Goal: Check status

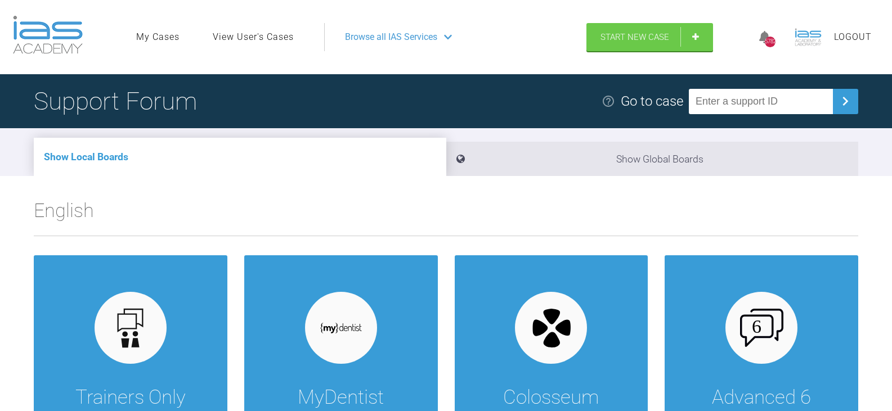
click at [711, 110] on input "text" at bounding box center [761, 101] width 144 height 25
paste input "ECWERUTQ"
type input "ECWERUTQ"
